Goal: Information Seeking & Learning: Learn about a topic

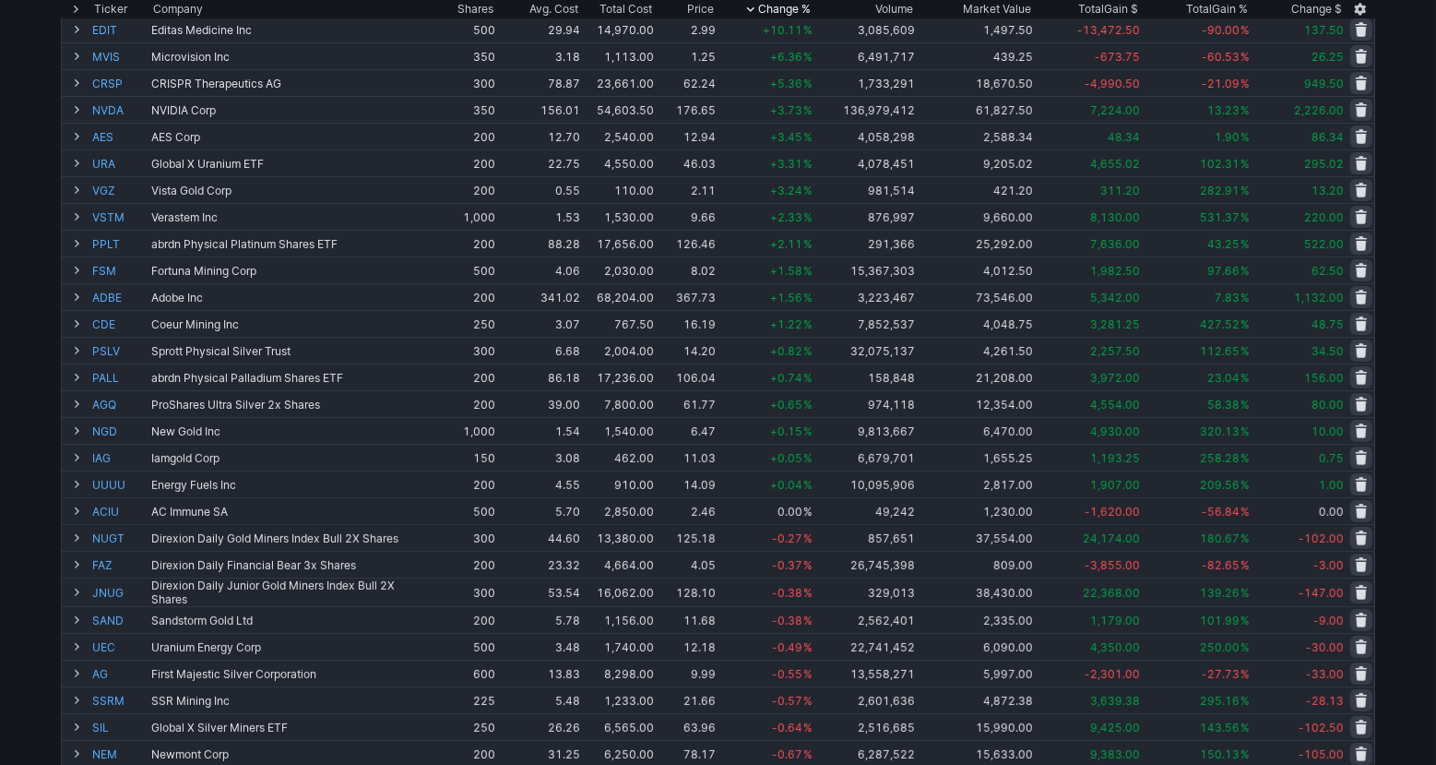
scroll to position [6, 0]
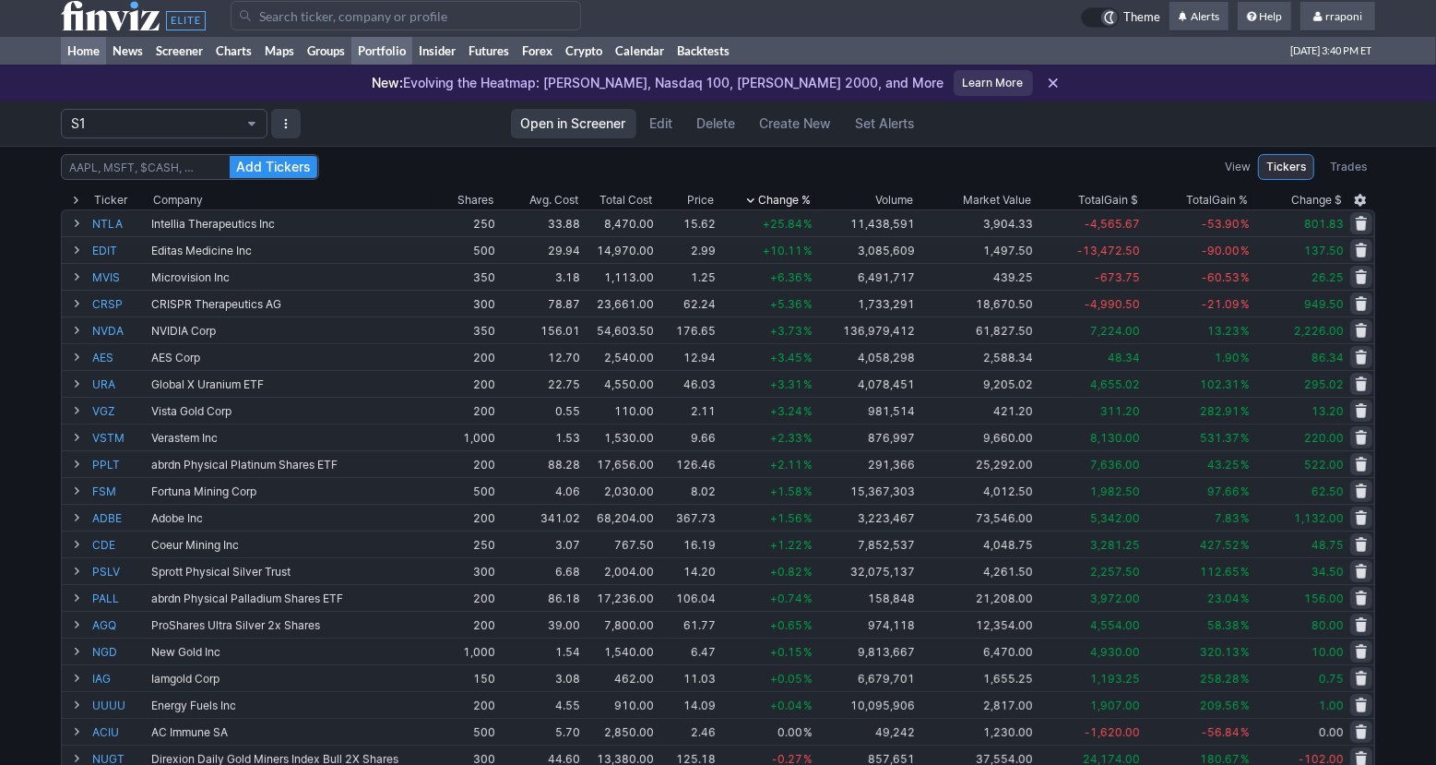
click at [86, 51] on link "Home" at bounding box center [83, 51] width 45 height 28
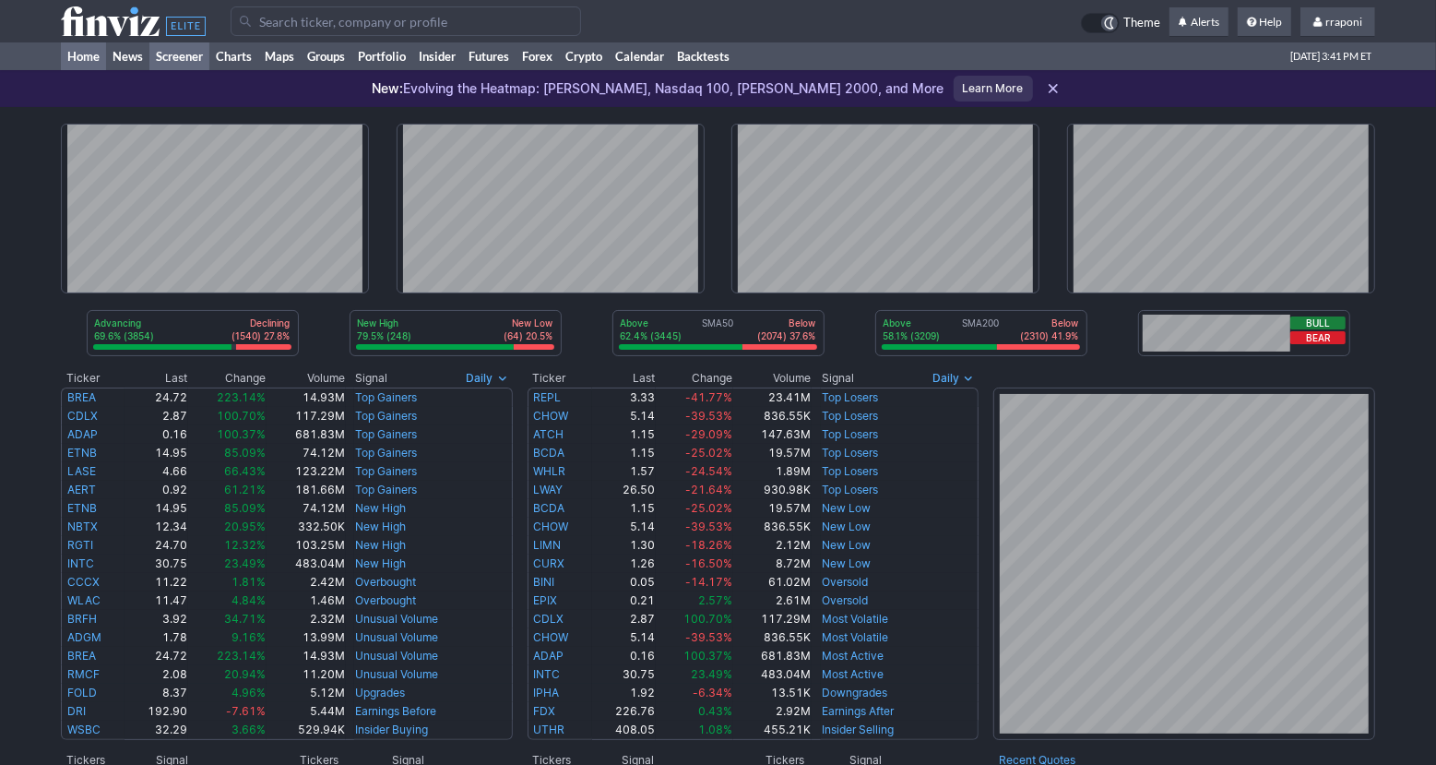
click at [184, 64] on link "Screener" at bounding box center [179, 56] width 60 height 28
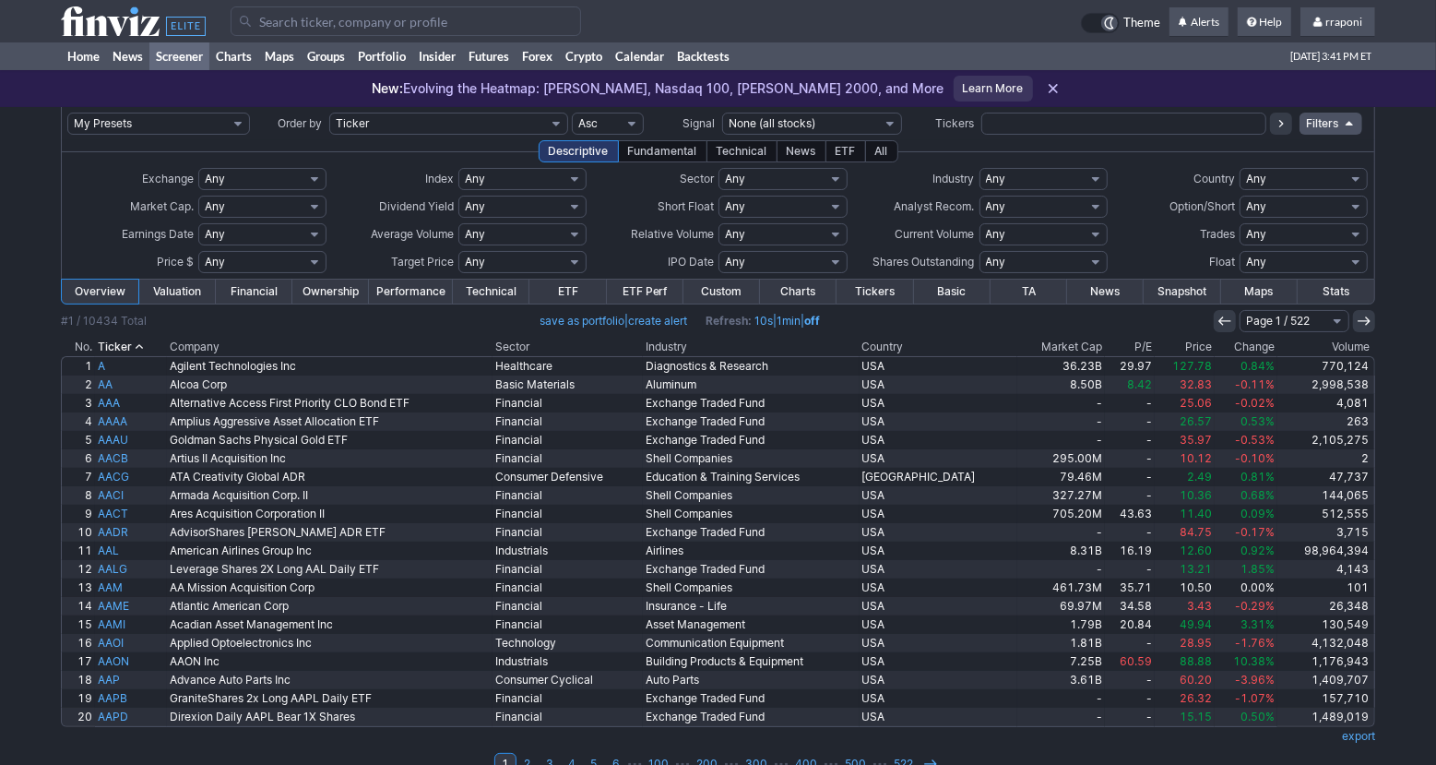
click at [1041, 118] on input "text" at bounding box center [1123, 124] width 285 height 22
type input "tltw"
click at [1279, 128] on icon at bounding box center [1281, 123] width 15 height 15
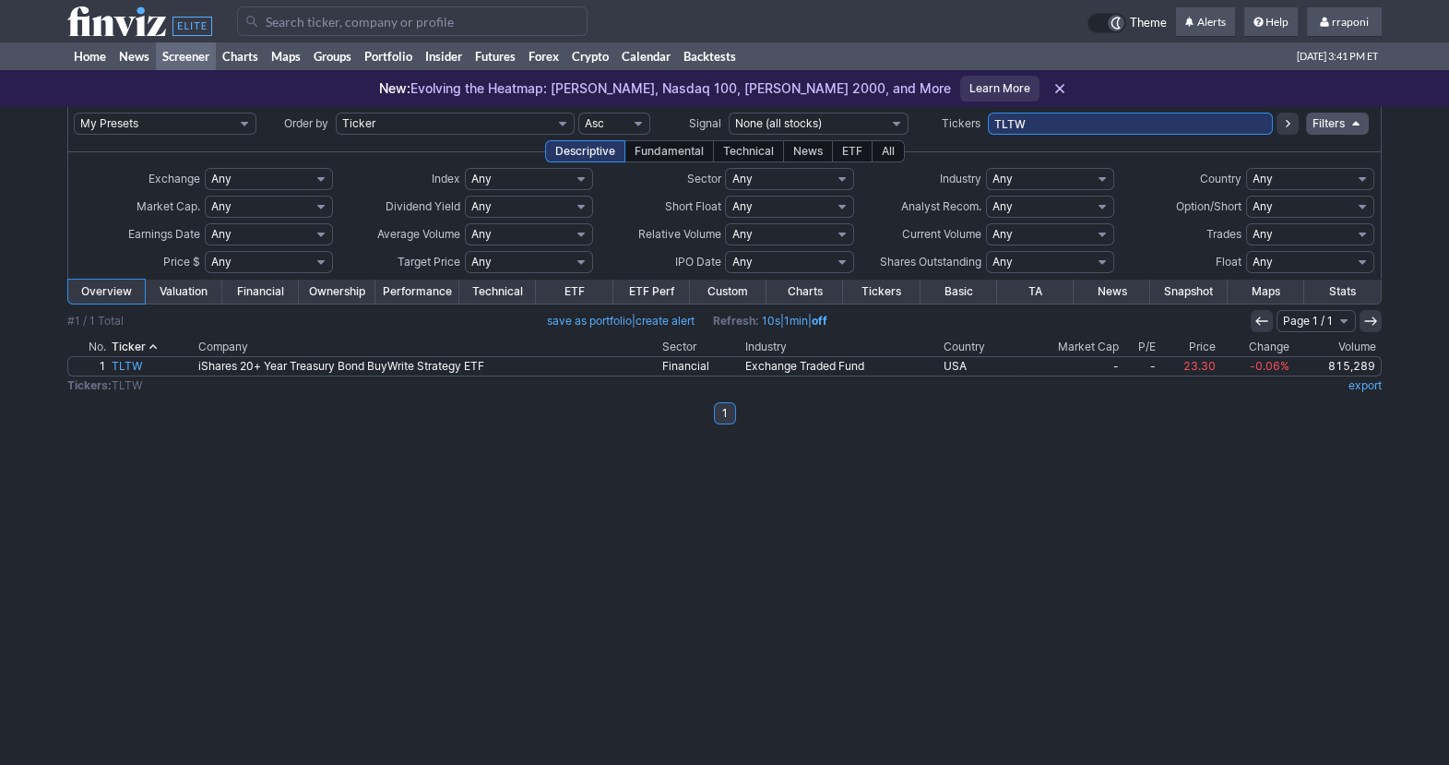
click at [183, 55] on link "Screener" at bounding box center [186, 56] width 60 height 28
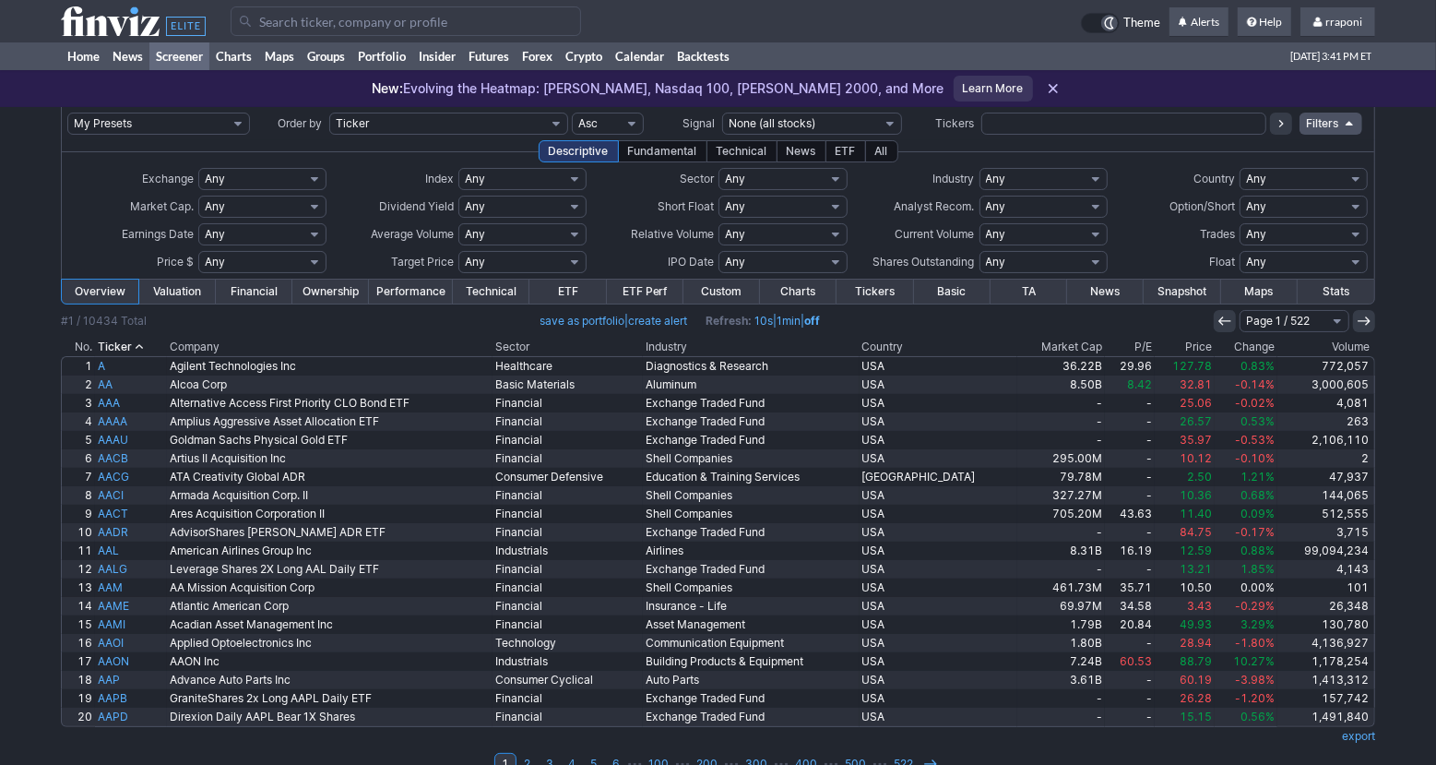
click at [1015, 127] on input "text" at bounding box center [1123, 124] width 285 height 22
type input "aitx"
click at [1273, 128] on button at bounding box center [1281, 124] width 22 height 22
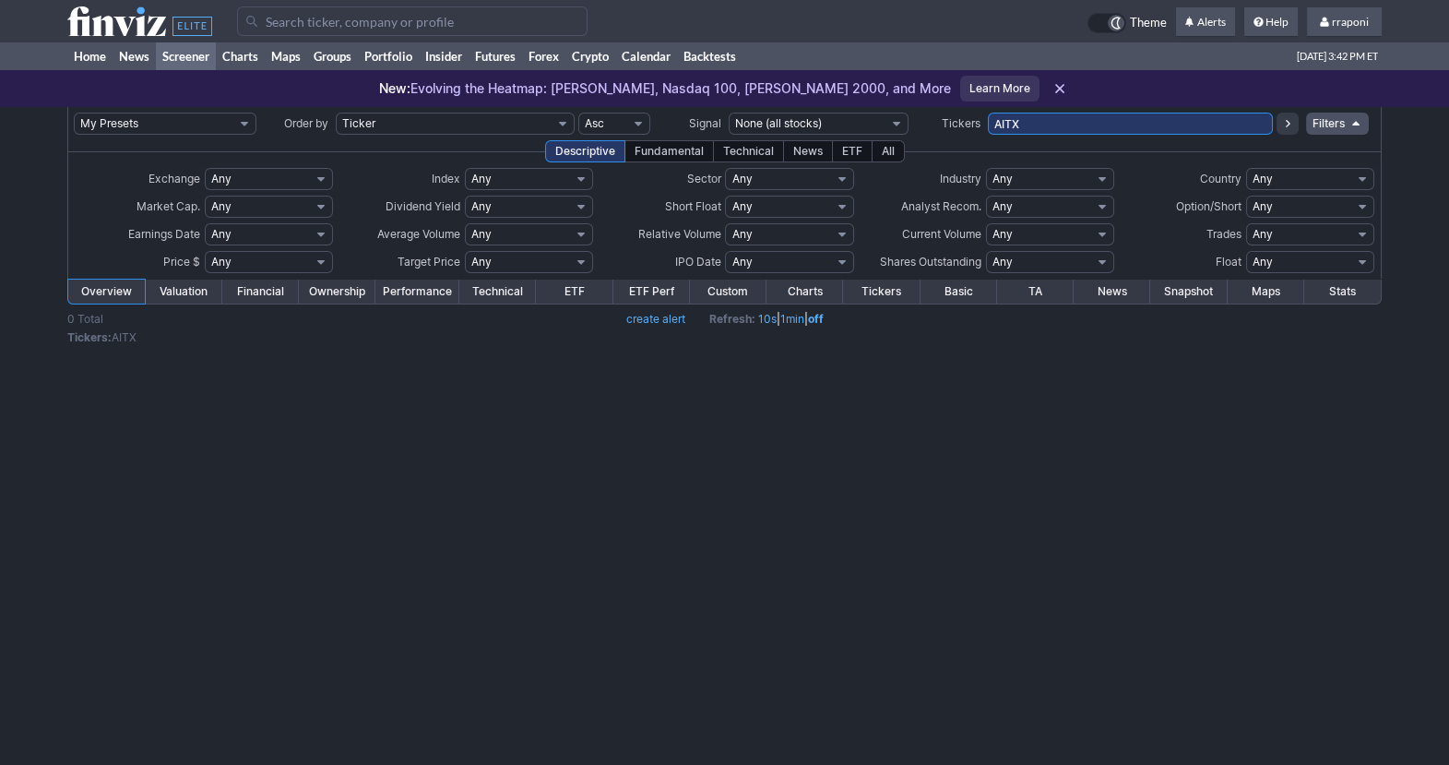
click at [188, 63] on link "Screener" at bounding box center [186, 56] width 60 height 28
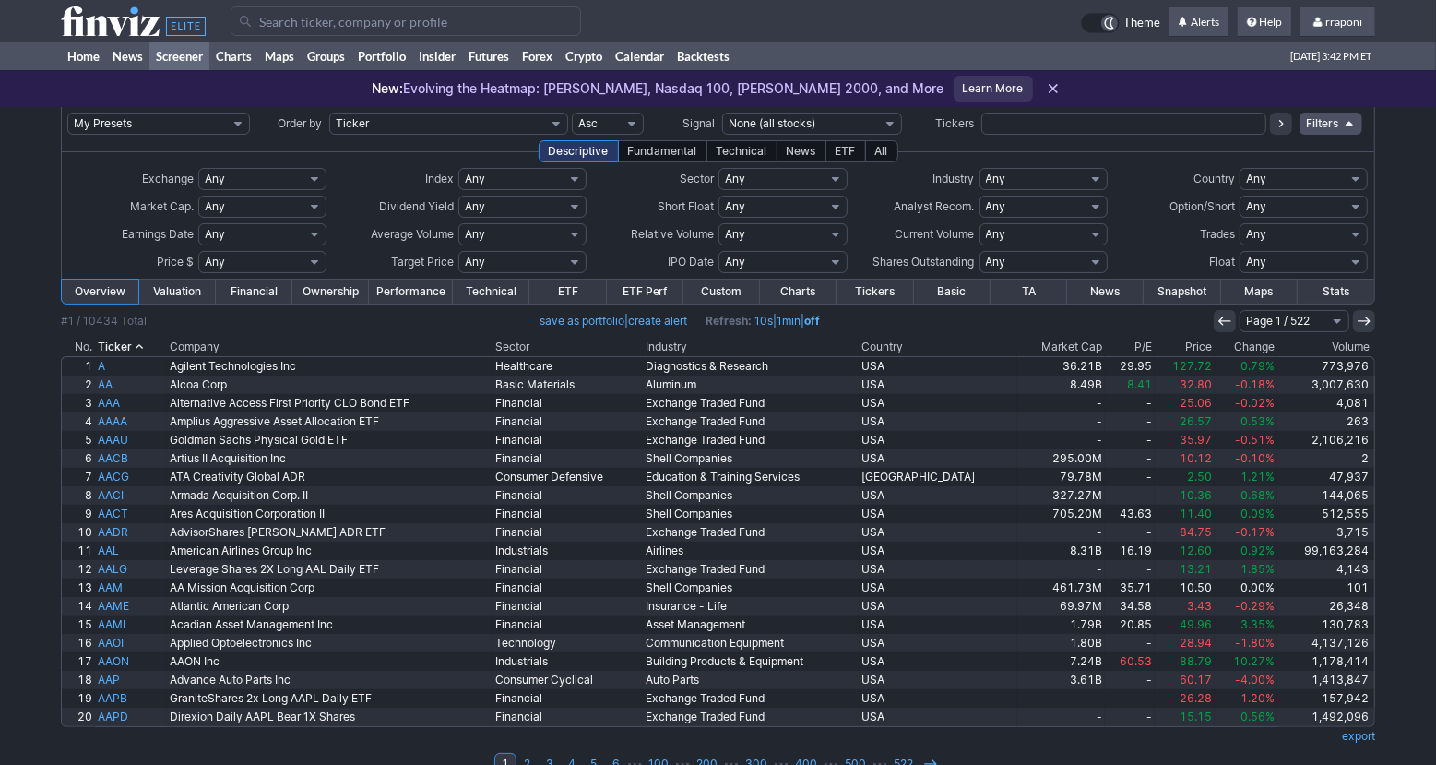
click at [1040, 183] on select "Any Stocks only (ex-Funds) Exchange Traded Fund Advertising Agencies Aerospace …" at bounding box center [1044, 179] width 128 height 22
select select "aerospacedefense"
click at [980, 168] on select "Any Stocks only (ex-Funds) Exchange Traded Fund Advertising Agencies Aerospace …" at bounding box center [1044, 179] width 128 height 22
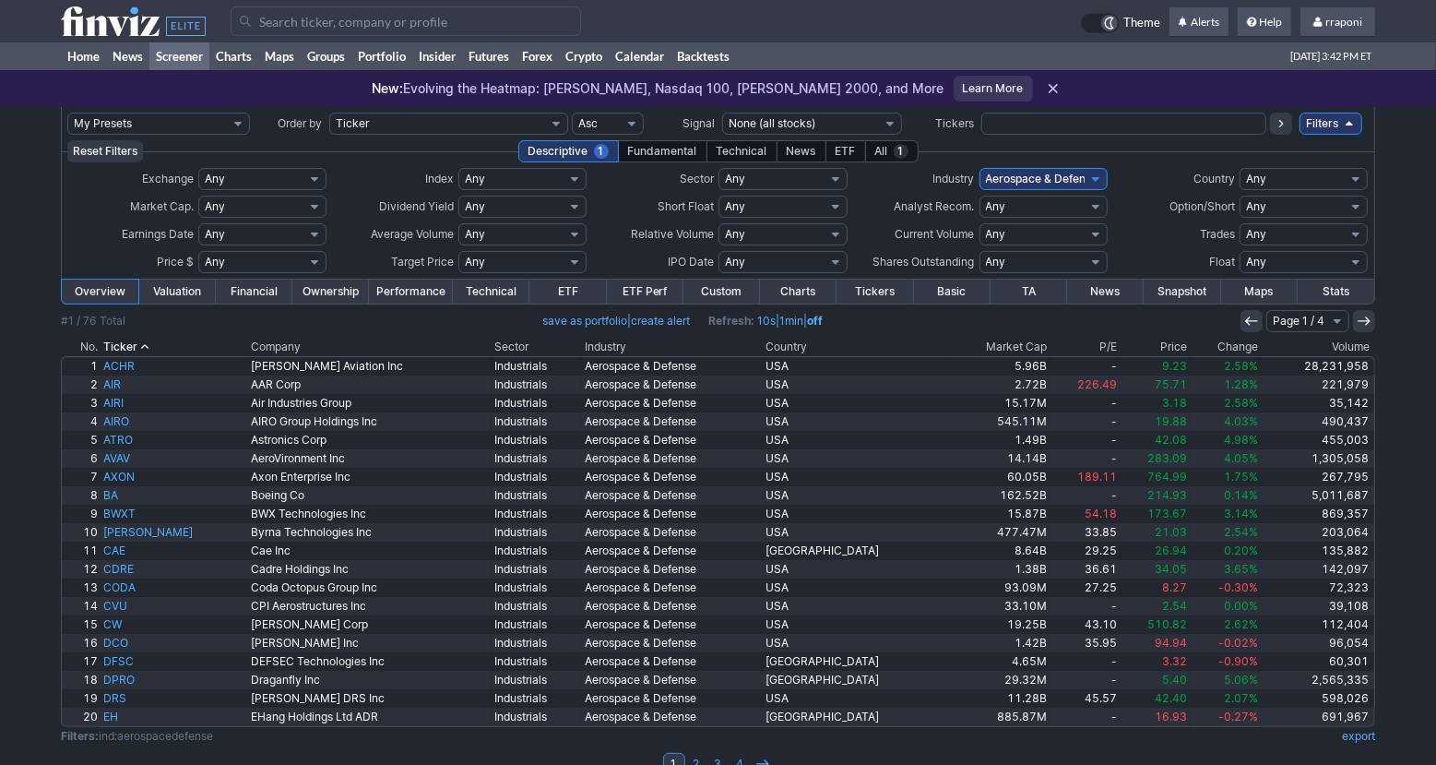
click at [1344, 342] on th "Volume" at bounding box center [1318, 347] width 114 height 18
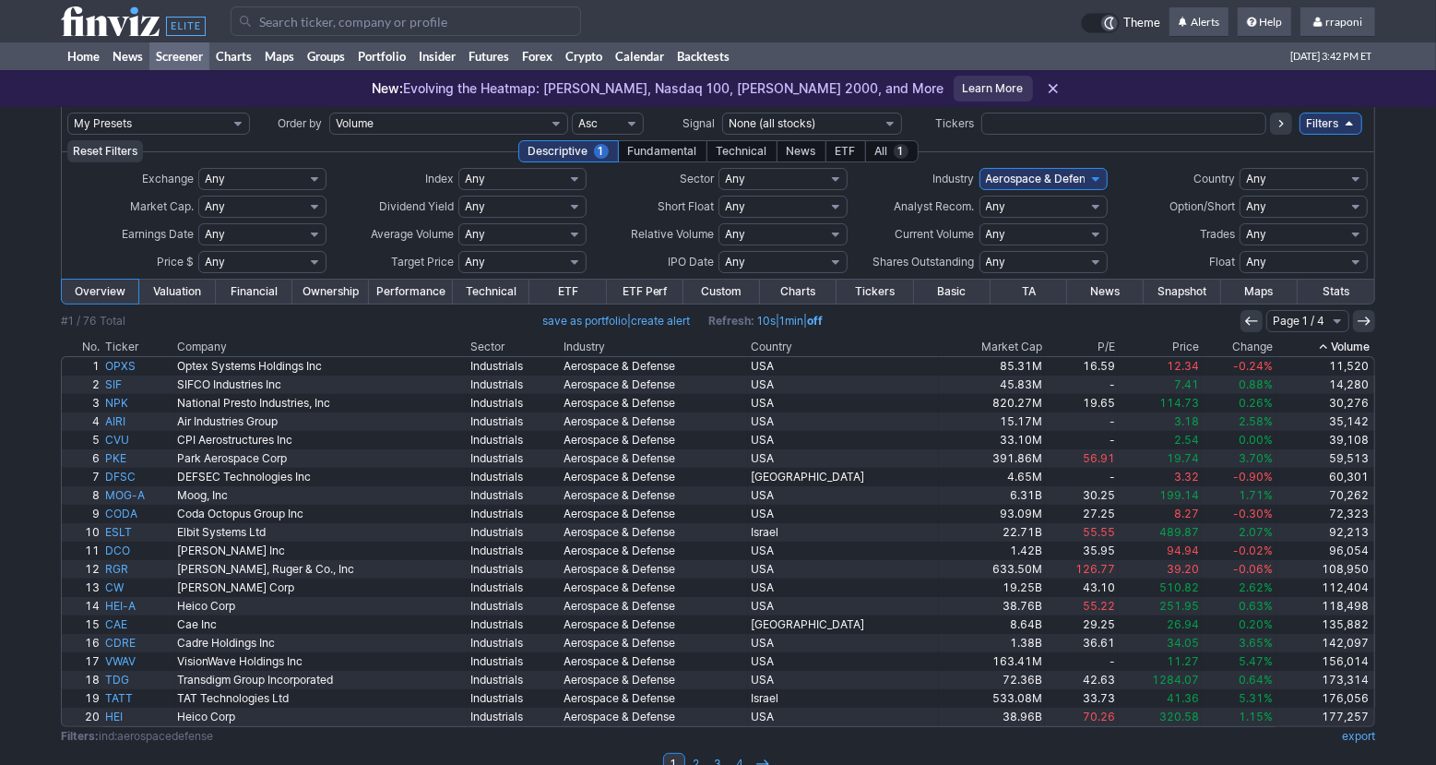
click at [1344, 342] on th "Volume" at bounding box center [1326, 347] width 99 height 18
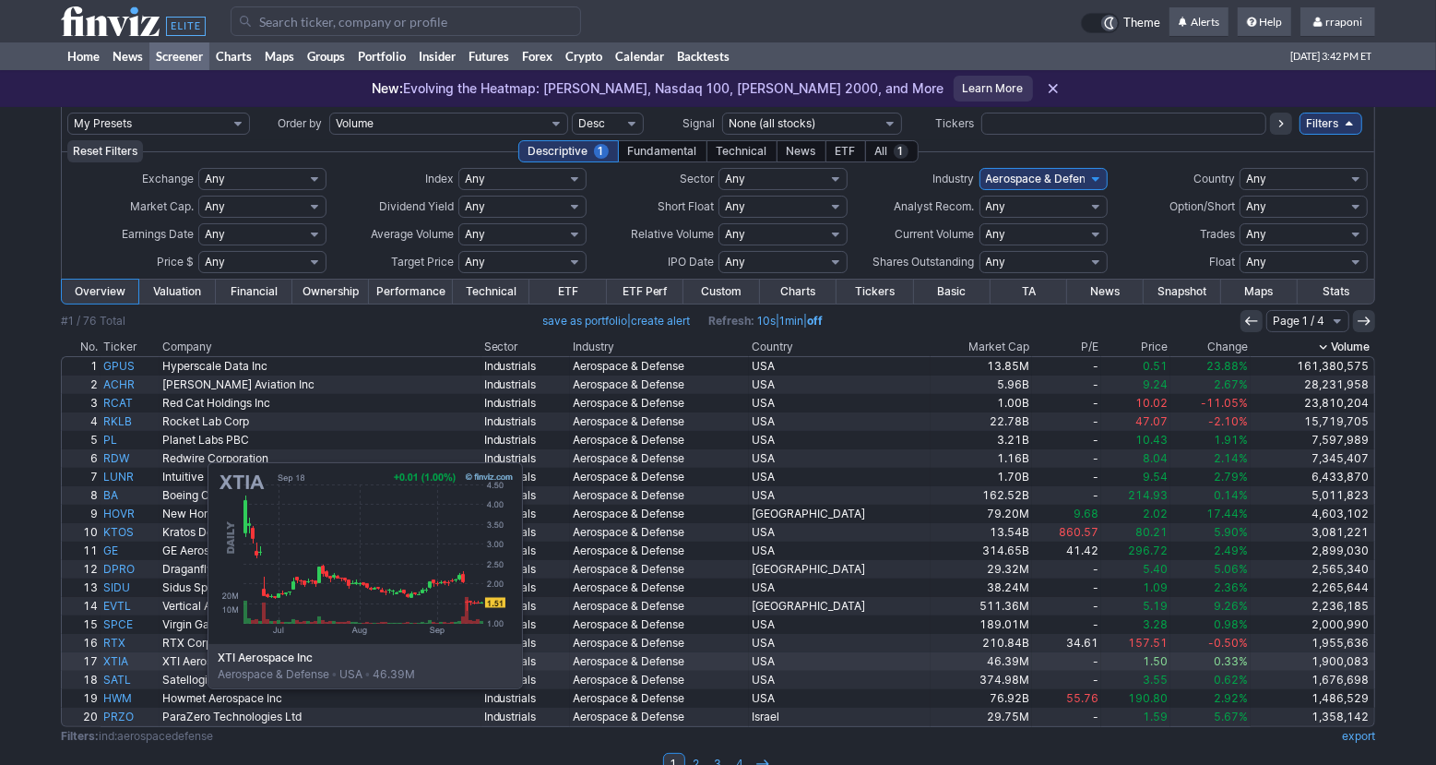
click at [115, 665] on link "XTIA" at bounding box center [130, 661] width 59 height 18
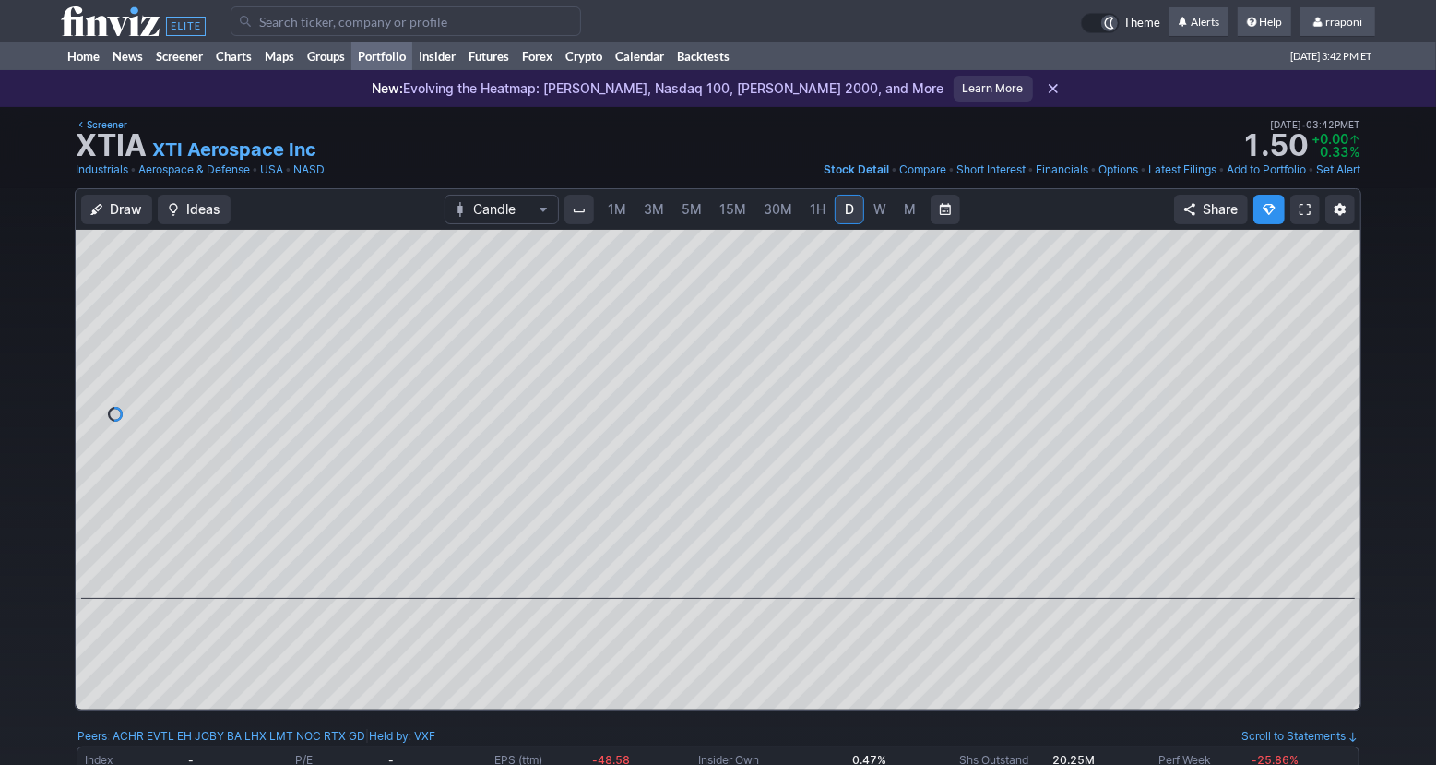
click at [401, 61] on link "Portfolio" at bounding box center [381, 56] width 61 height 28
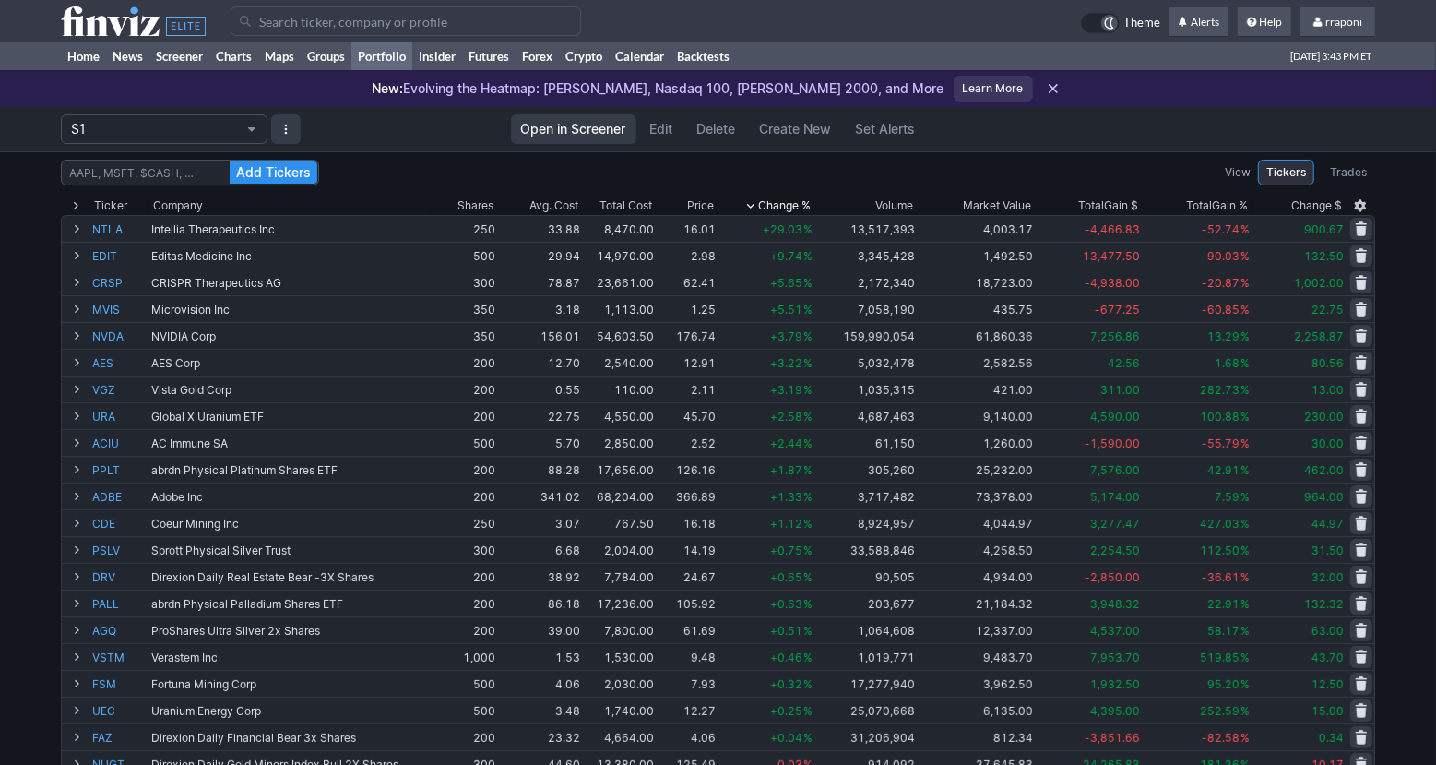
click at [1410, 291] on div "Add Tickers View Tickers Trades Ticker Company Shares Avg. Cost Total Cost Pric…" at bounding box center [718, 735] width 1436 height 1169
